Goal: Task Accomplishment & Management: Complete application form

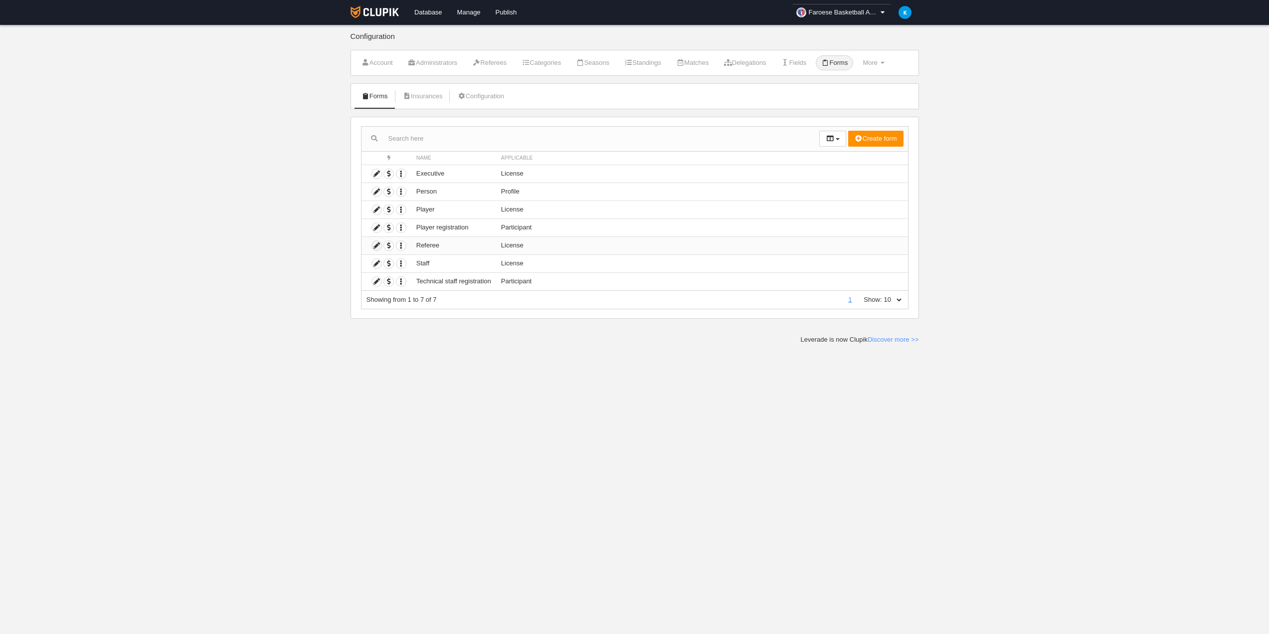
click at [375, 246] on icon at bounding box center [376, 245] width 9 height 9
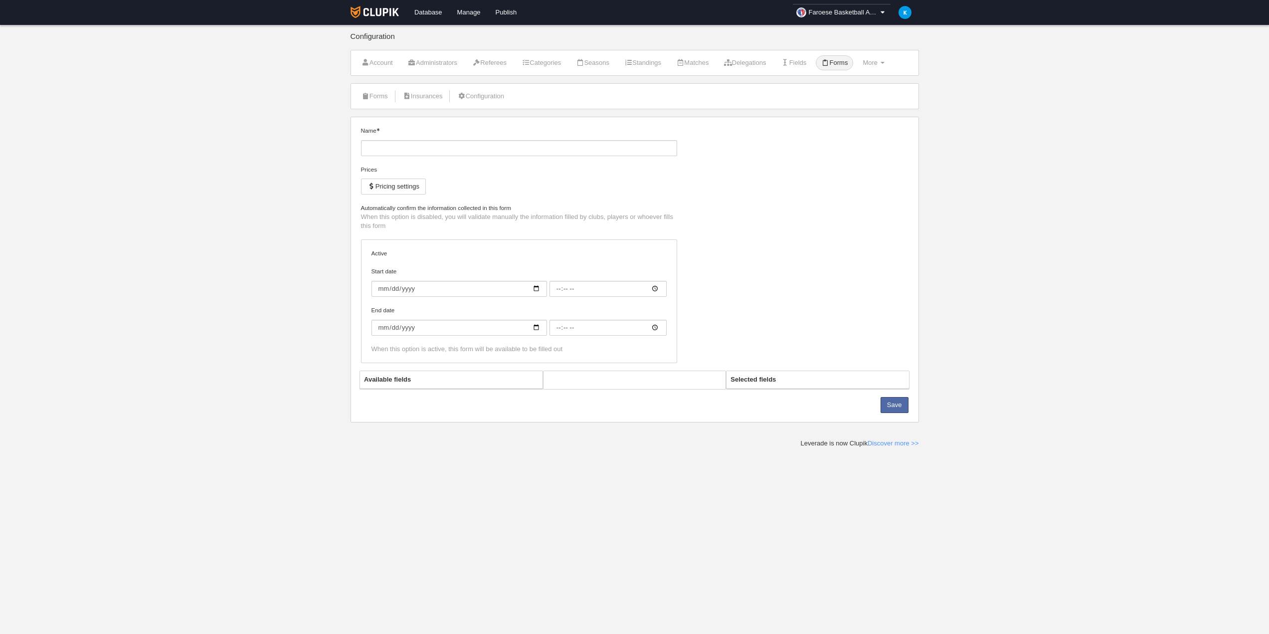
type input "Referee"
checkbox input "true"
type input "[DATE]"
type input "00:00"
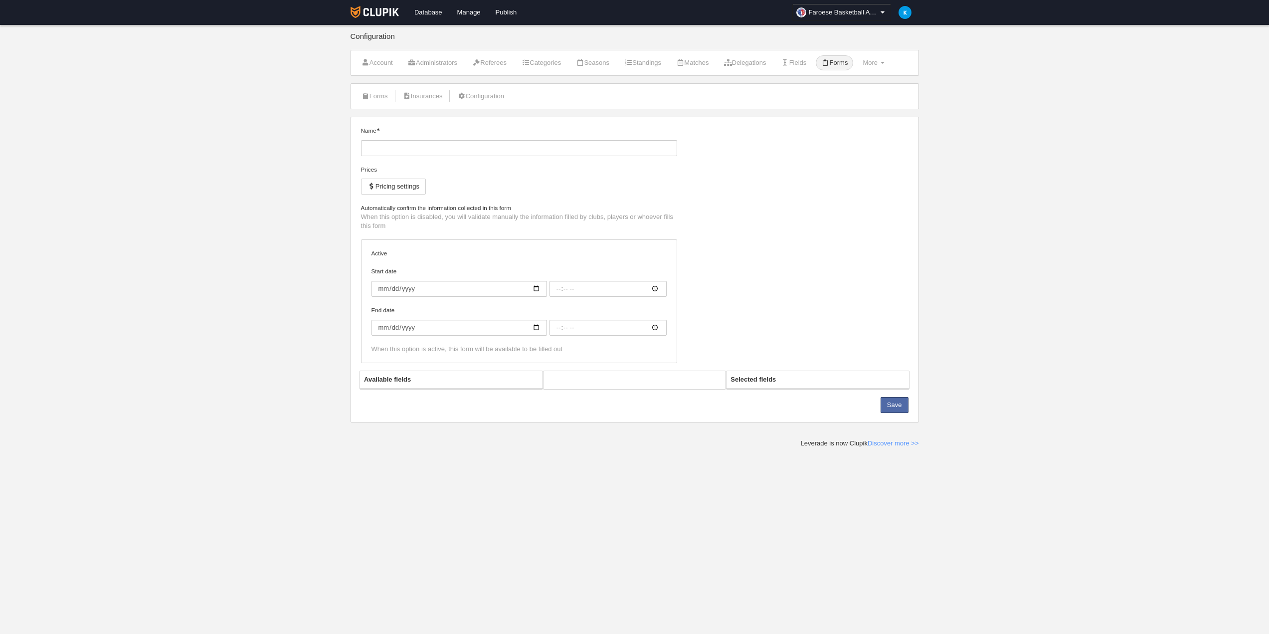
type input "0006-06-01"
type input "00:00"
select select "selected"
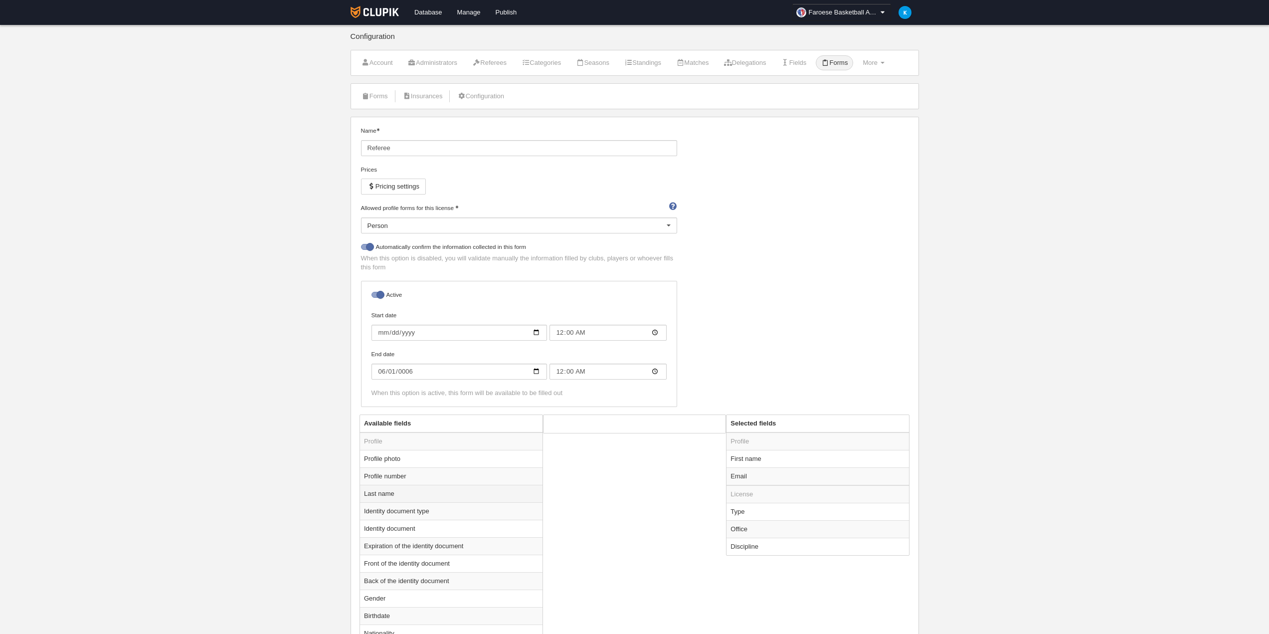
click at [415, 487] on td "Last name" at bounding box center [451, 493] width 183 height 17
click at [709, 466] on button "Add" at bounding box center [691, 468] width 57 height 16
radio input "false"
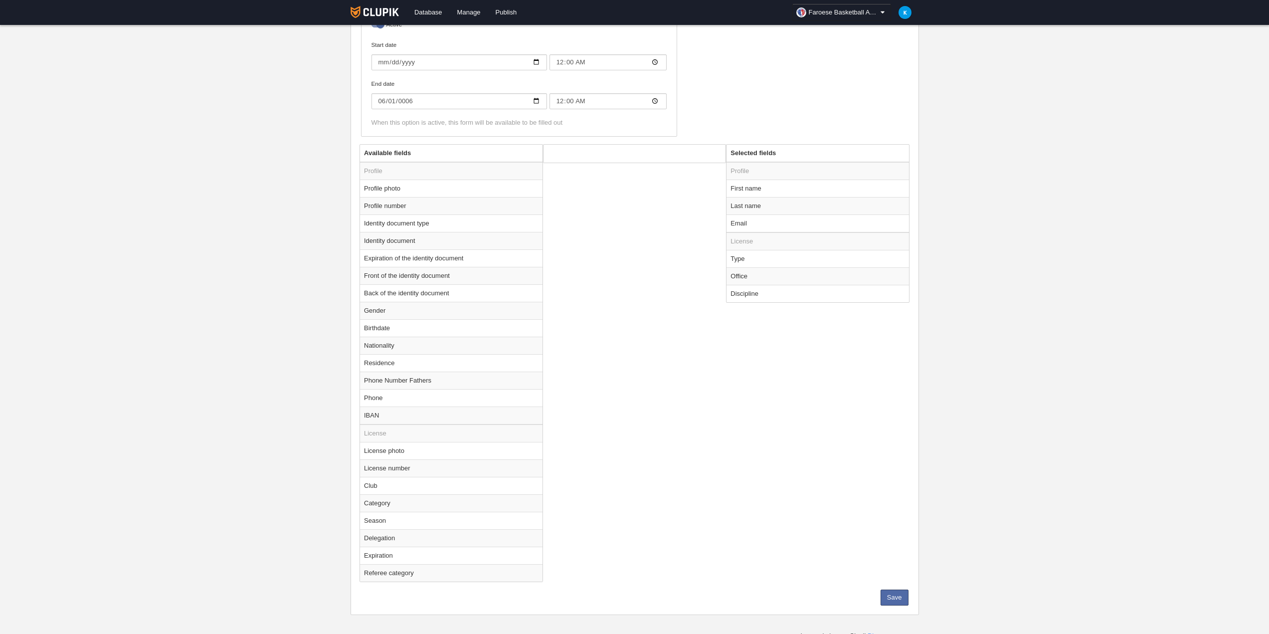
scroll to position [277, 0]
click at [898, 593] on button "Save" at bounding box center [895, 591] width 28 height 16
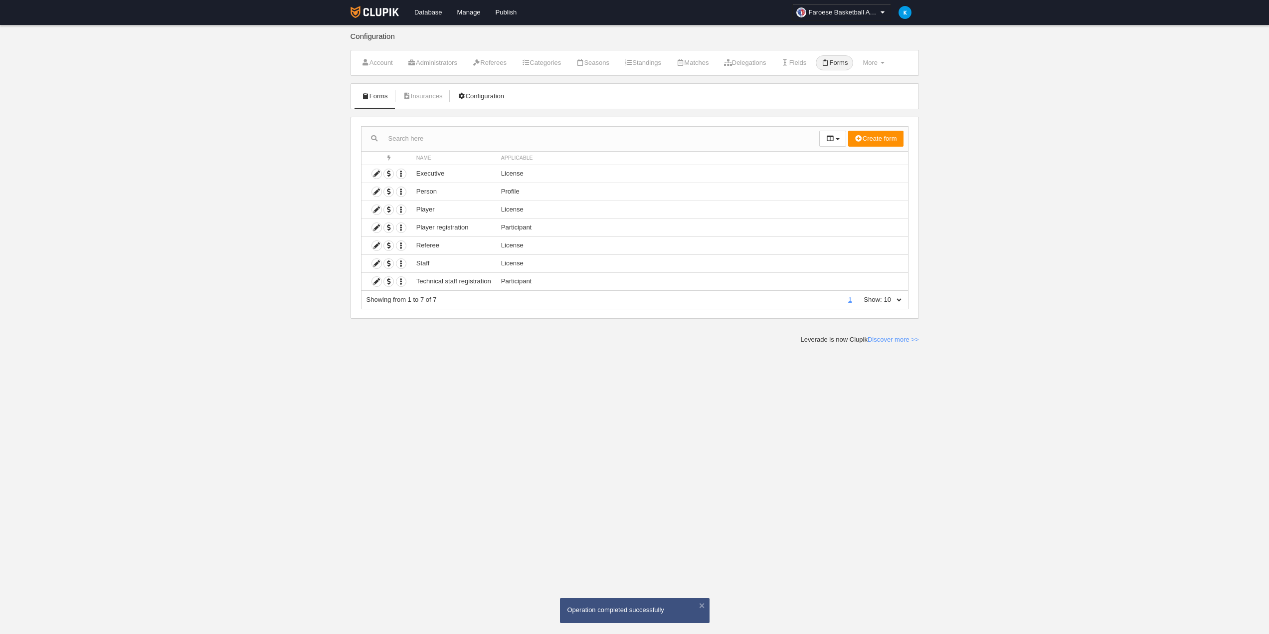
click at [491, 97] on link "Configuration" at bounding box center [481, 96] width 58 height 15
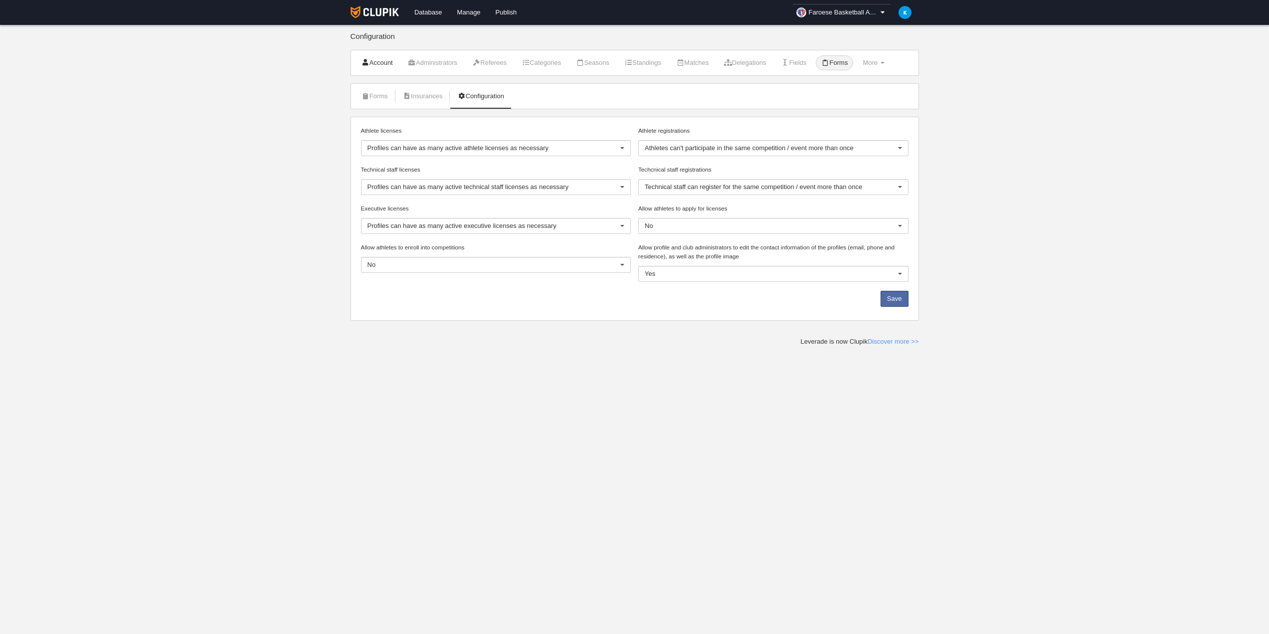
click at [374, 69] on link "Account" at bounding box center [377, 62] width 42 height 15
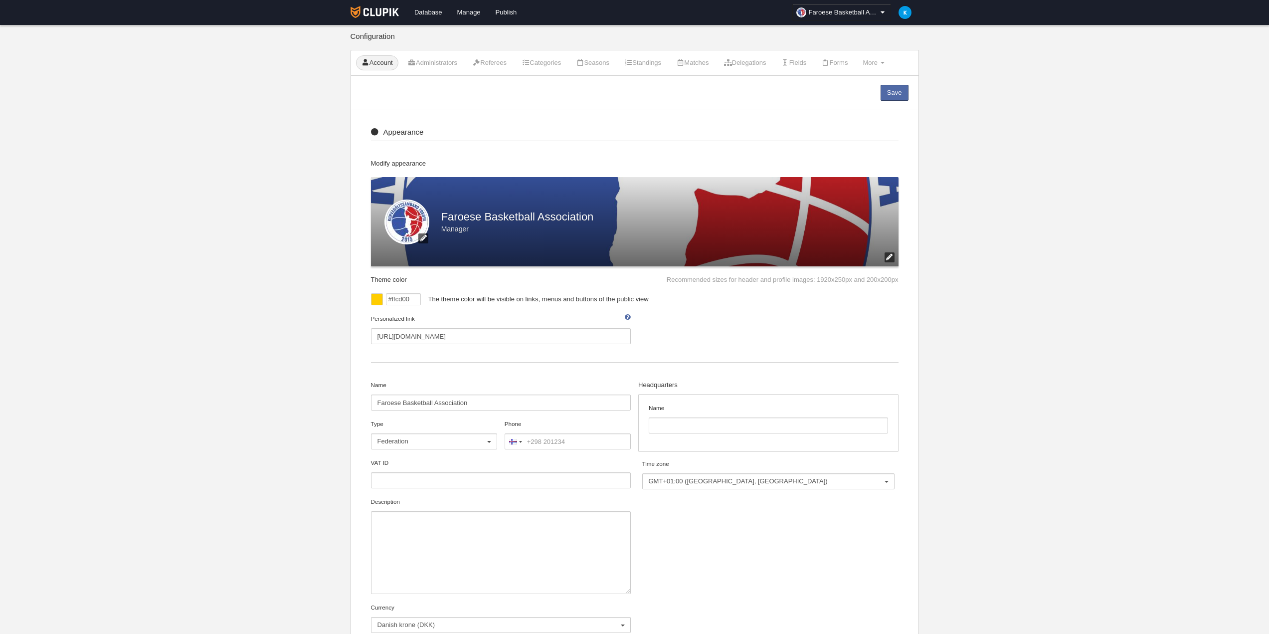
click at [467, 11] on link "Manage" at bounding box center [469, 12] width 38 height 25
